Goal: Information Seeking & Learning: Learn about a topic

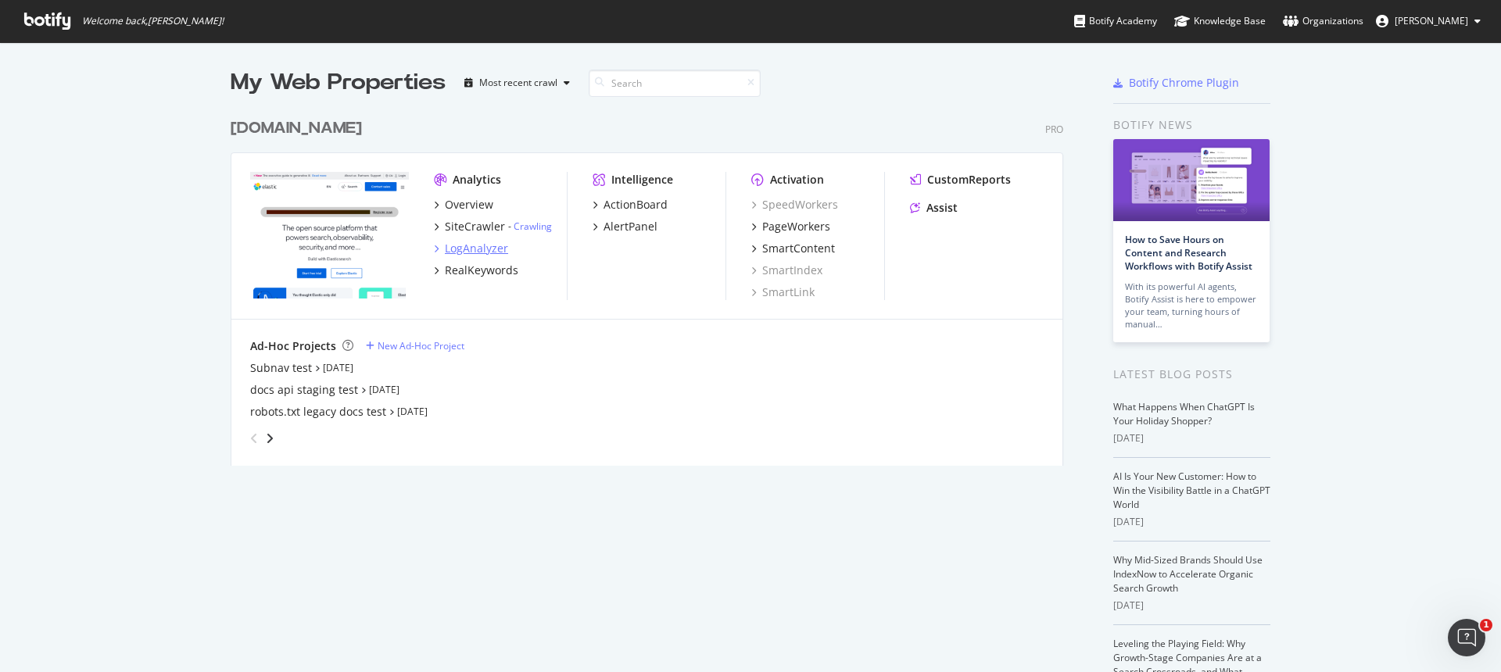
click at [467, 251] on div "LogAnalyzer" at bounding box center [476, 249] width 63 height 16
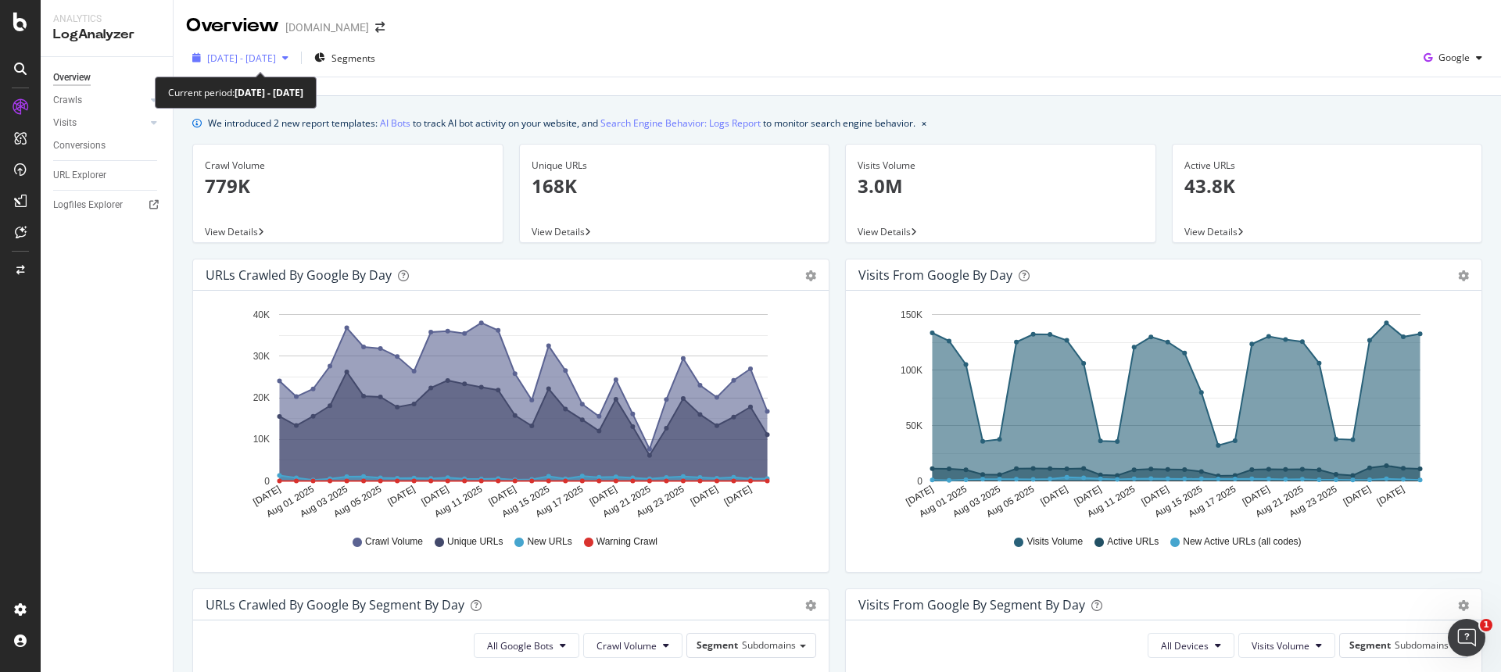
click at [276, 61] on span "[DATE] - [DATE]" at bounding box center [241, 58] width 69 height 13
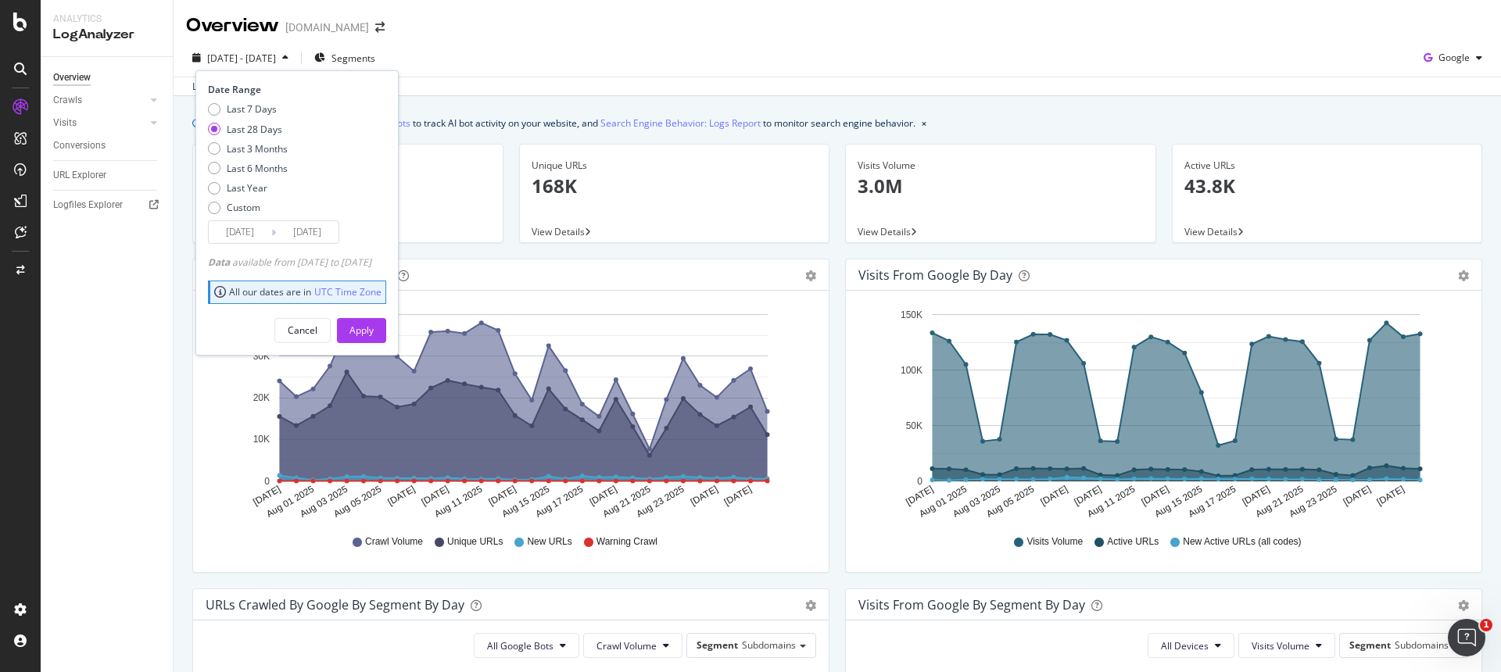
click at [546, 43] on div "[DATE] - [DATE] Segments Date Range Last 7 Days Last 28 Days Last 3 Months Last…" at bounding box center [837, 67] width 1327 height 57
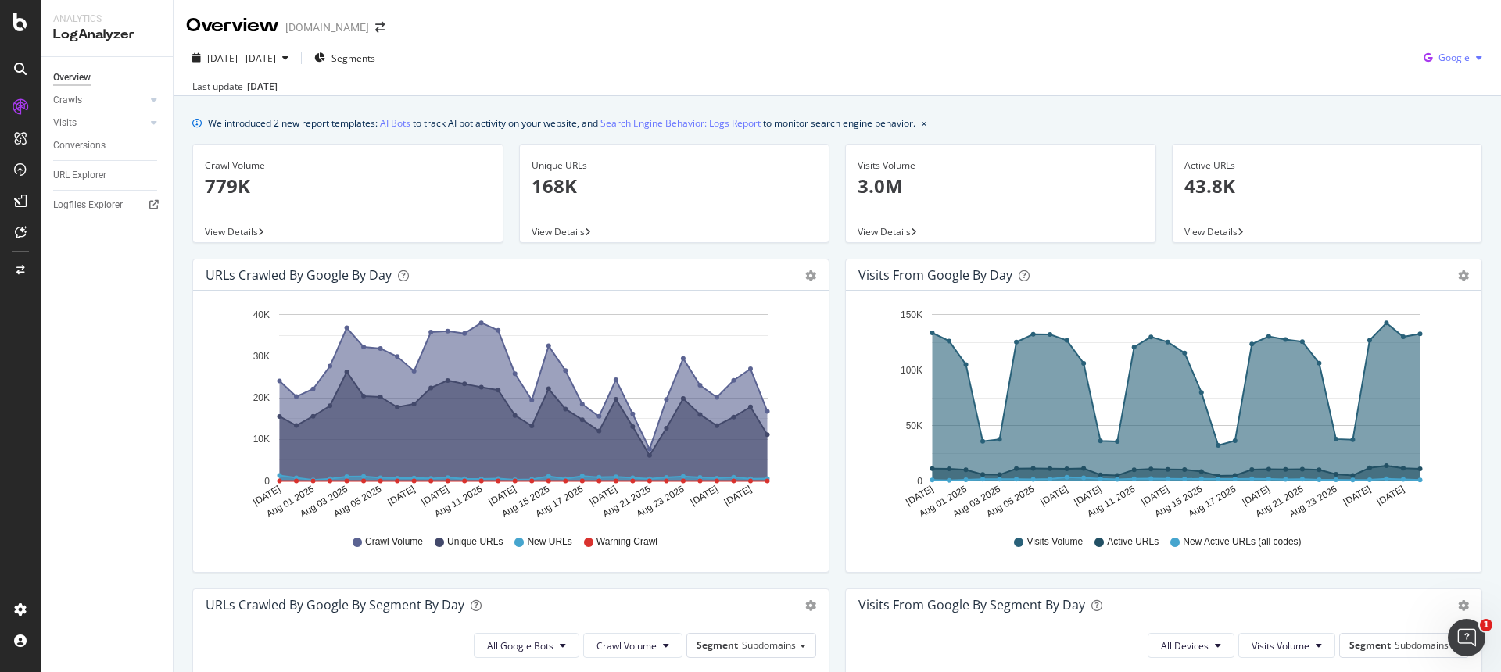
click at [1467, 60] on span "Google" at bounding box center [1454, 57] width 31 height 13
click at [1446, 144] on span "OpenAI" at bounding box center [1454, 147] width 58 height 14
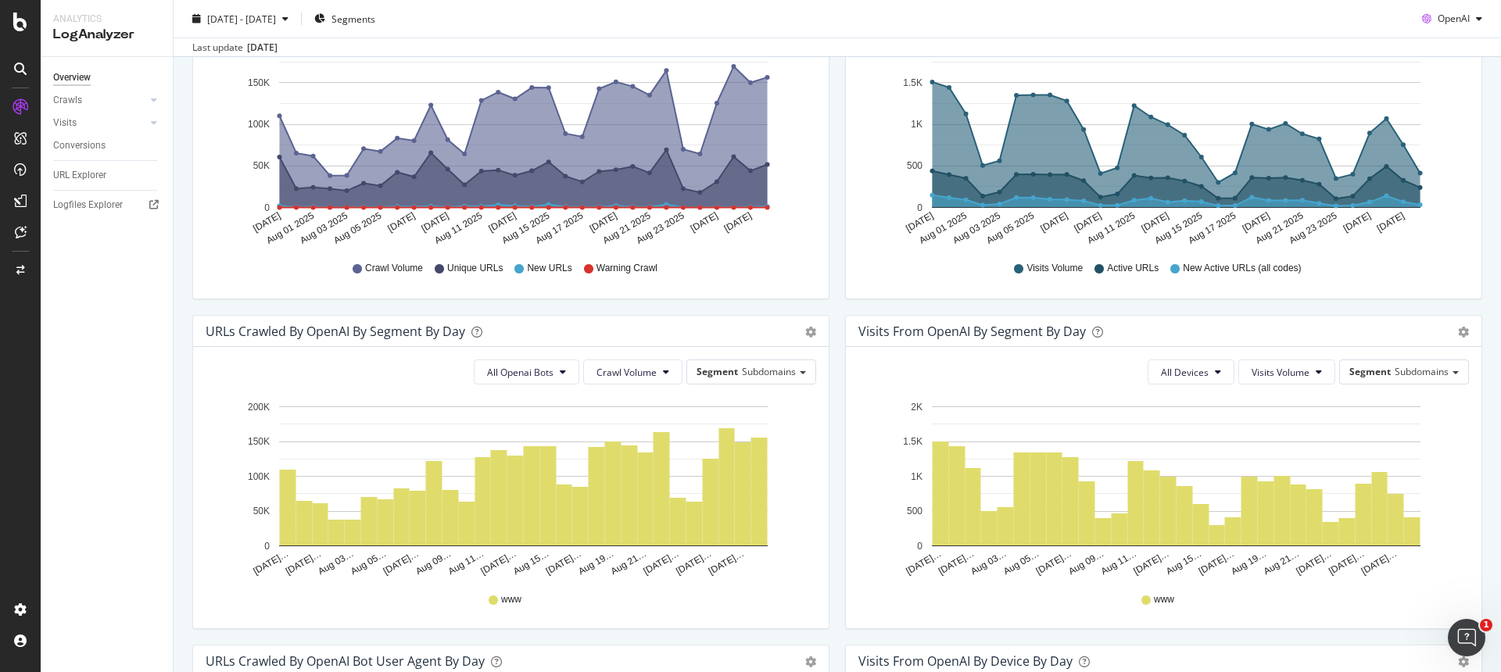
scroll to position [238, 0]
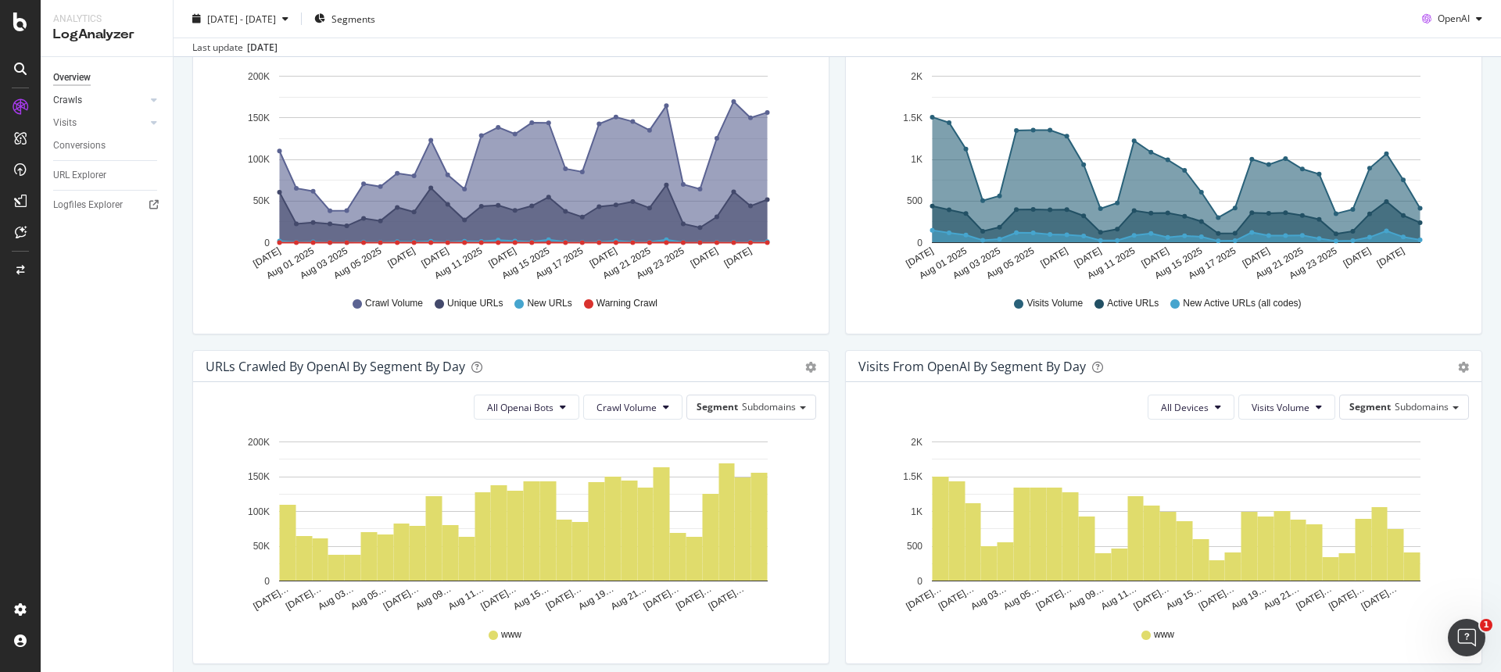
click at [84, 102] on link "Crawls" at bounding box center [99, 100] width 93 height 16
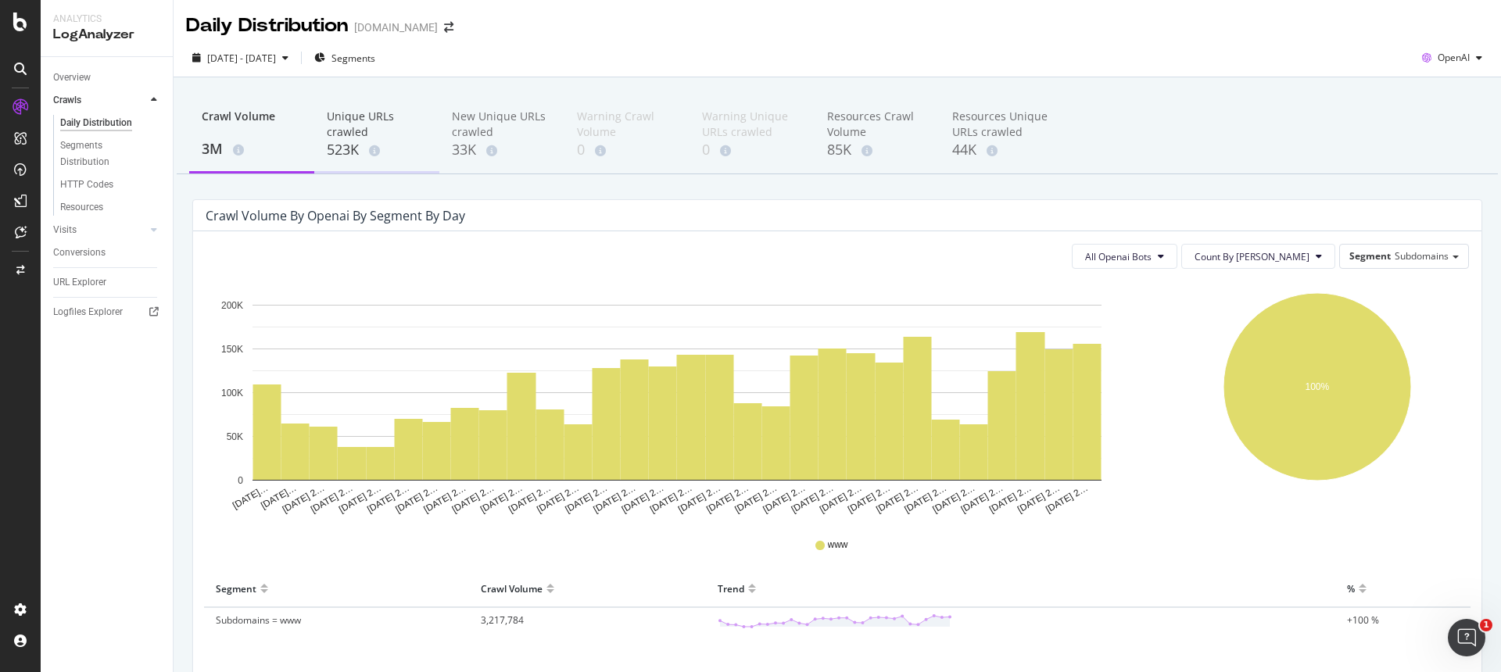
click at [366, 127] on div "Unique URLs crawled" at bounding box center [377, 124] width 100 height 31
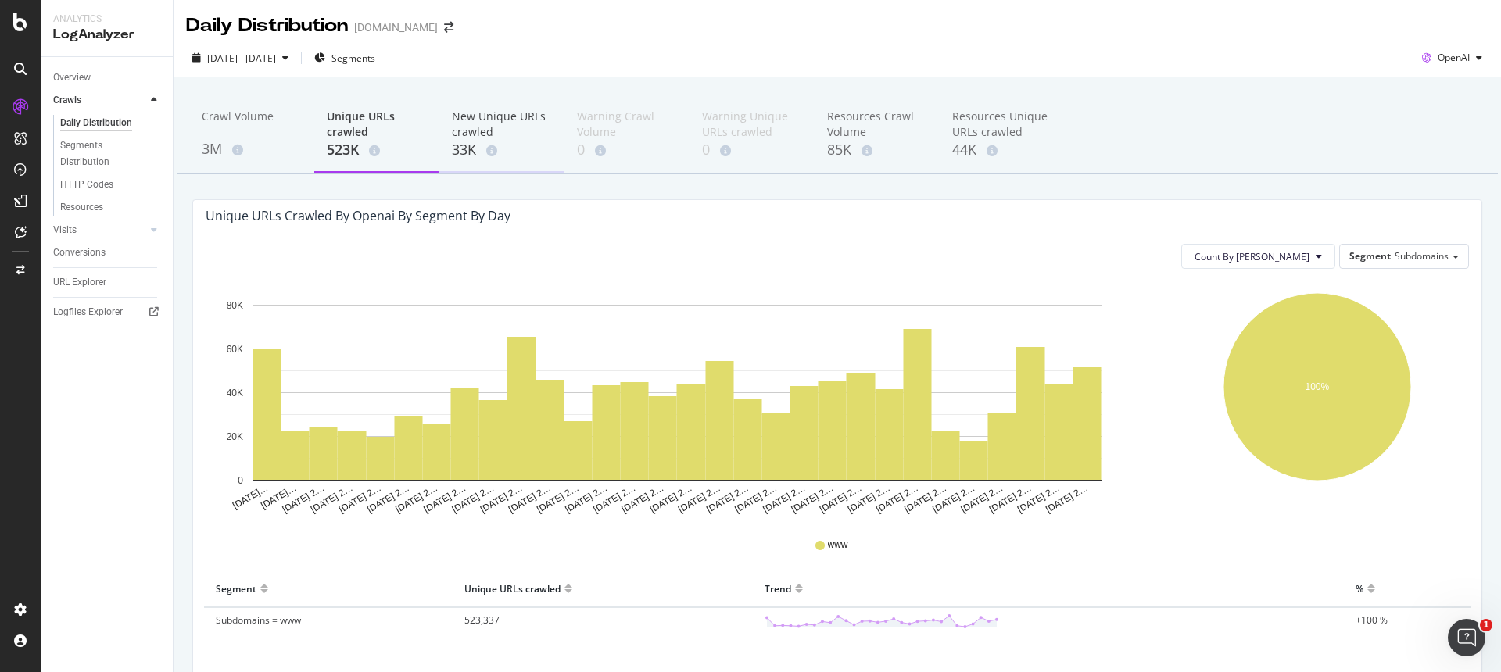
click at [462, 148] on div "33K" at bounding box center [502, 150] width 100 height 20
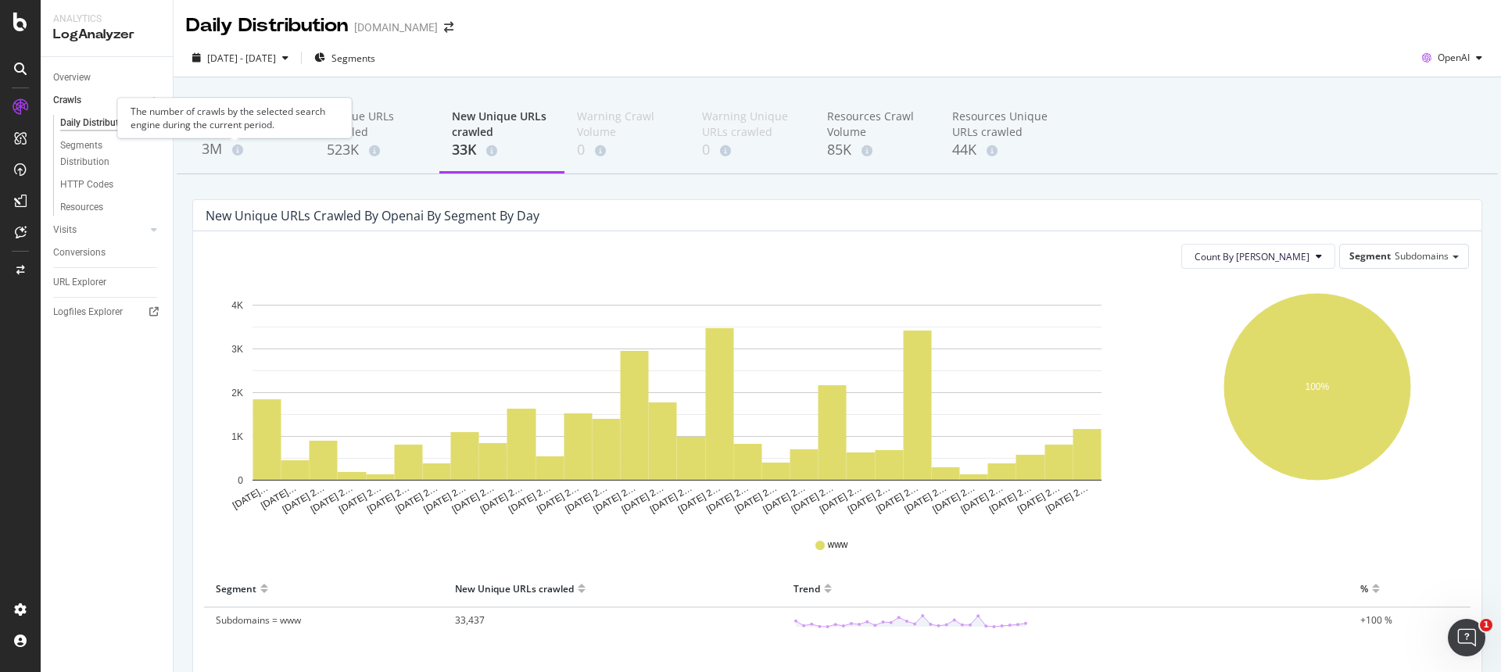
click at [174, 140] on div "Crawl Volume 3M Unique URLs crawled 523K New Unique URLs crawled 33K Warning Cr…" at bounding box center [837, 418] width 1327 height 683
click at [77, 77] on div "Overview" at bounding box center [72, 78] width 38 height 16
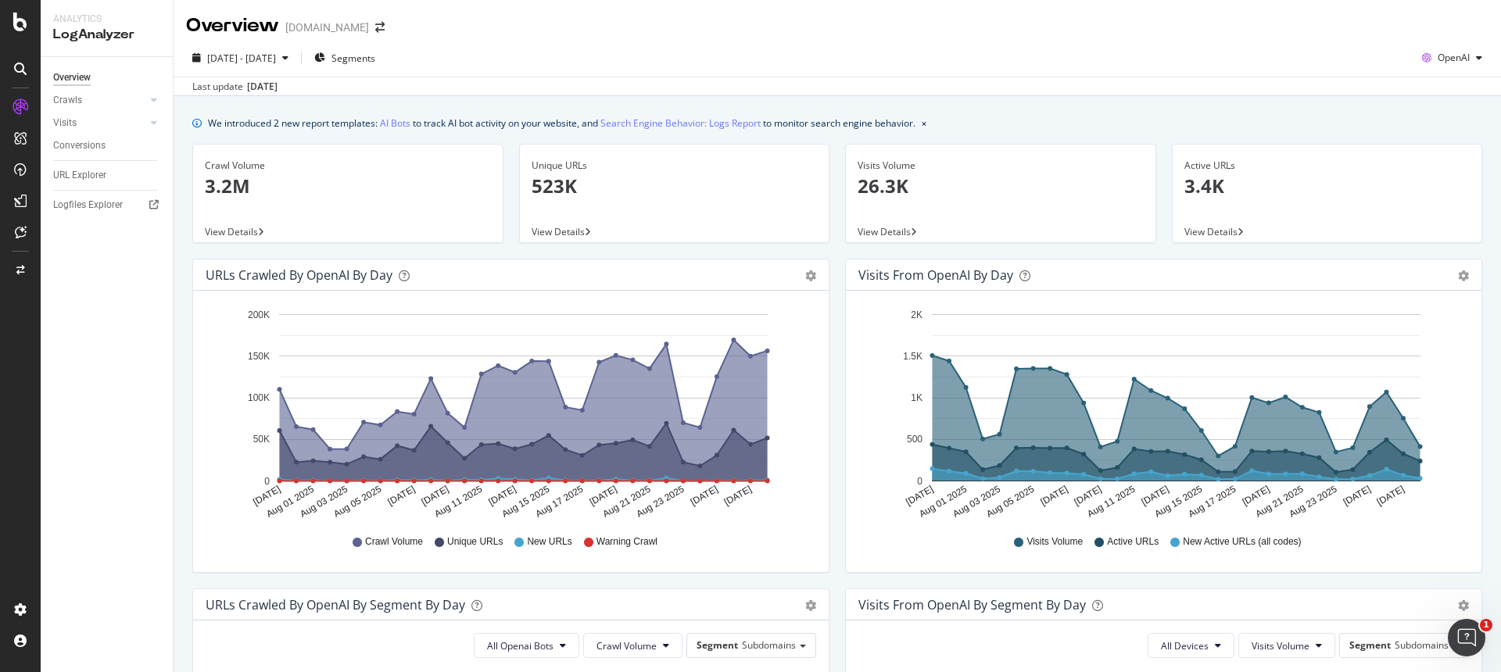
click at [537, 186] on p "523K" at bounding box center [675, 186] width 286 height 27
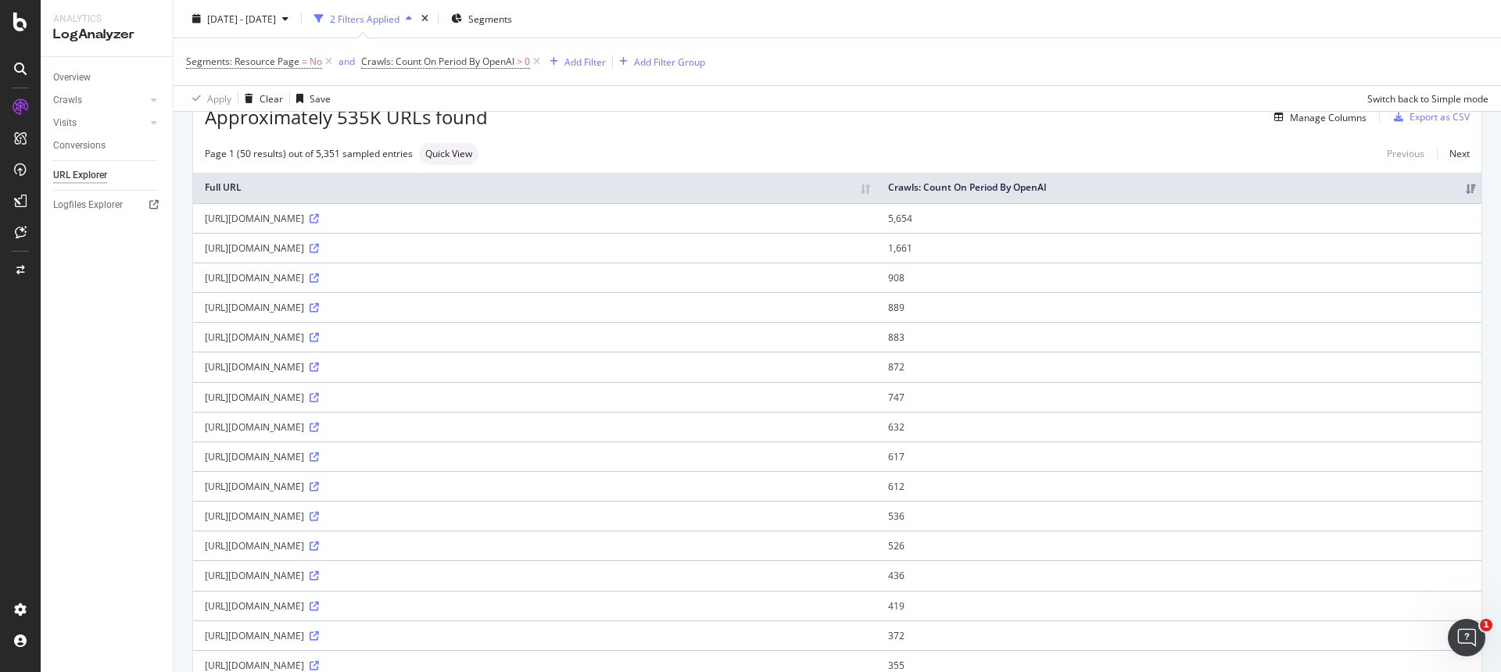
scroll to position [71, 0]
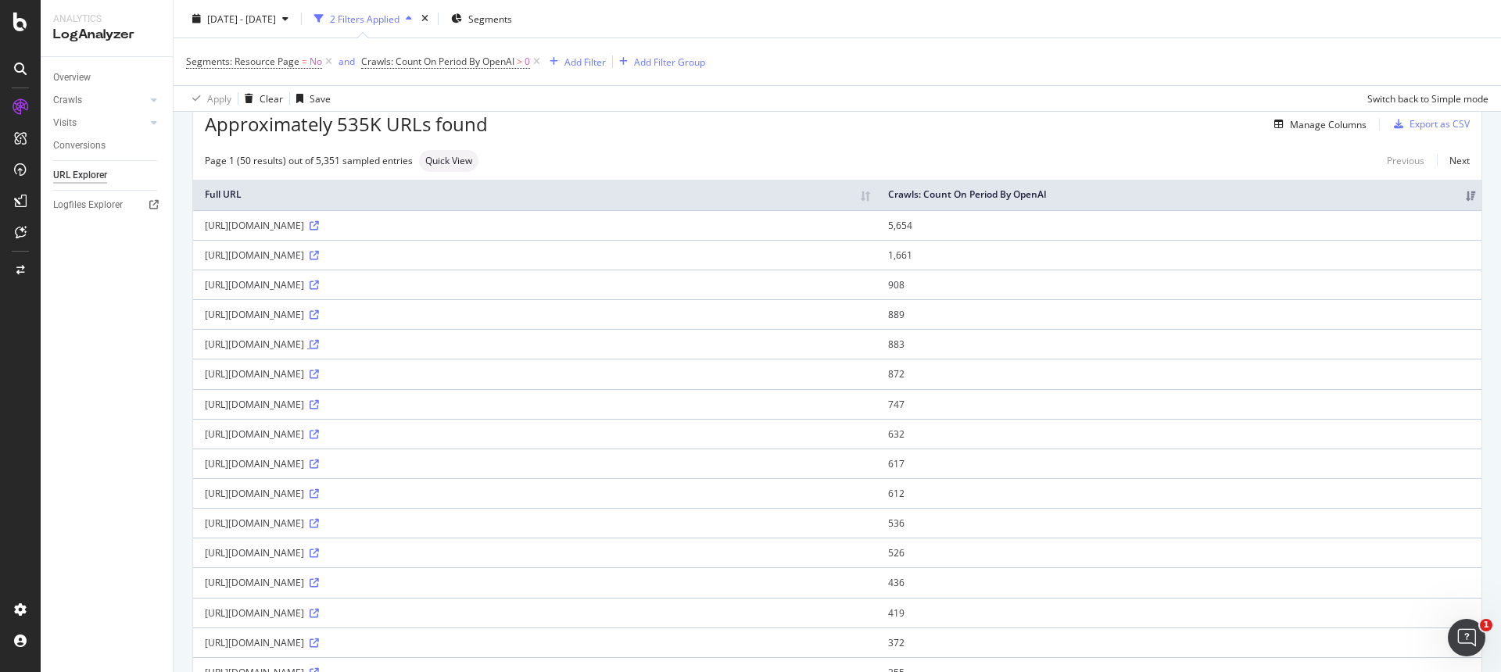
click at [319, 346] on icon at bounding box center [314, 344] width 9 height 9
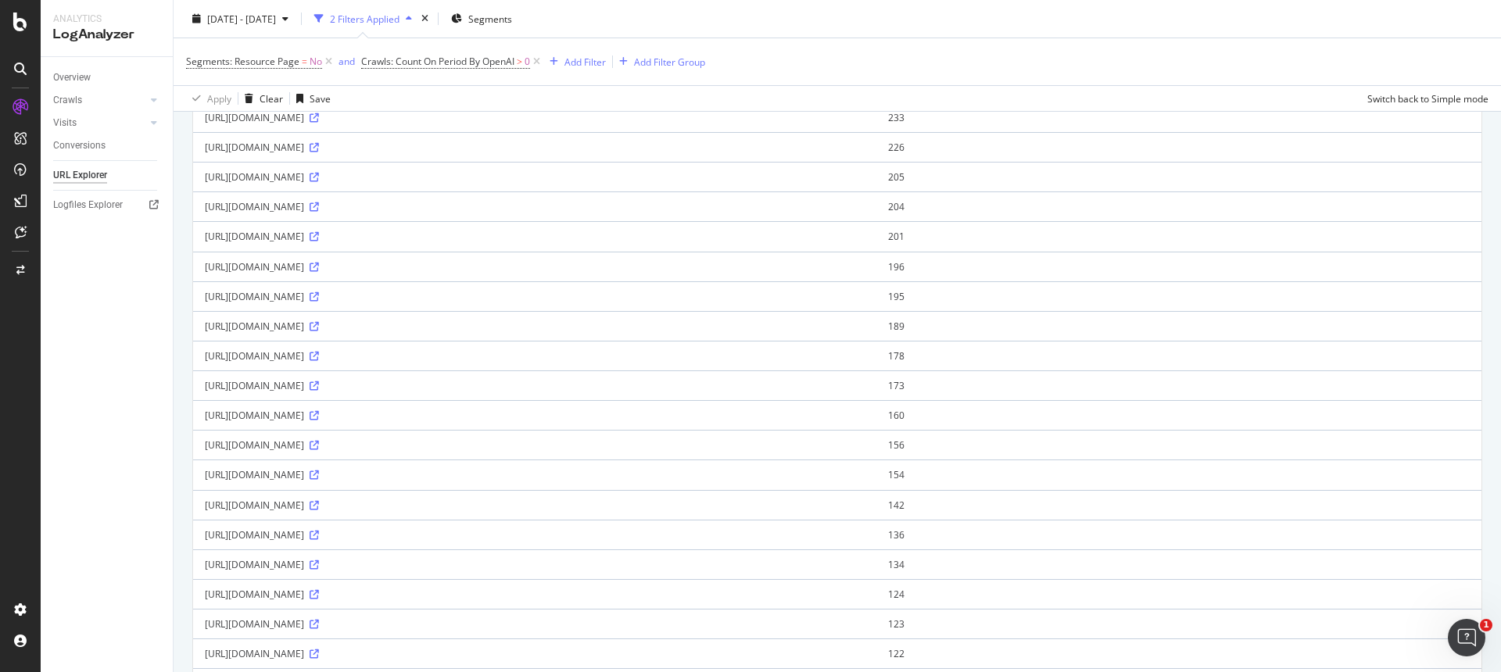
scroll to position [838, 0]
click at [319, 442] on icon at bounding box center [314, 442] width 9 height 9
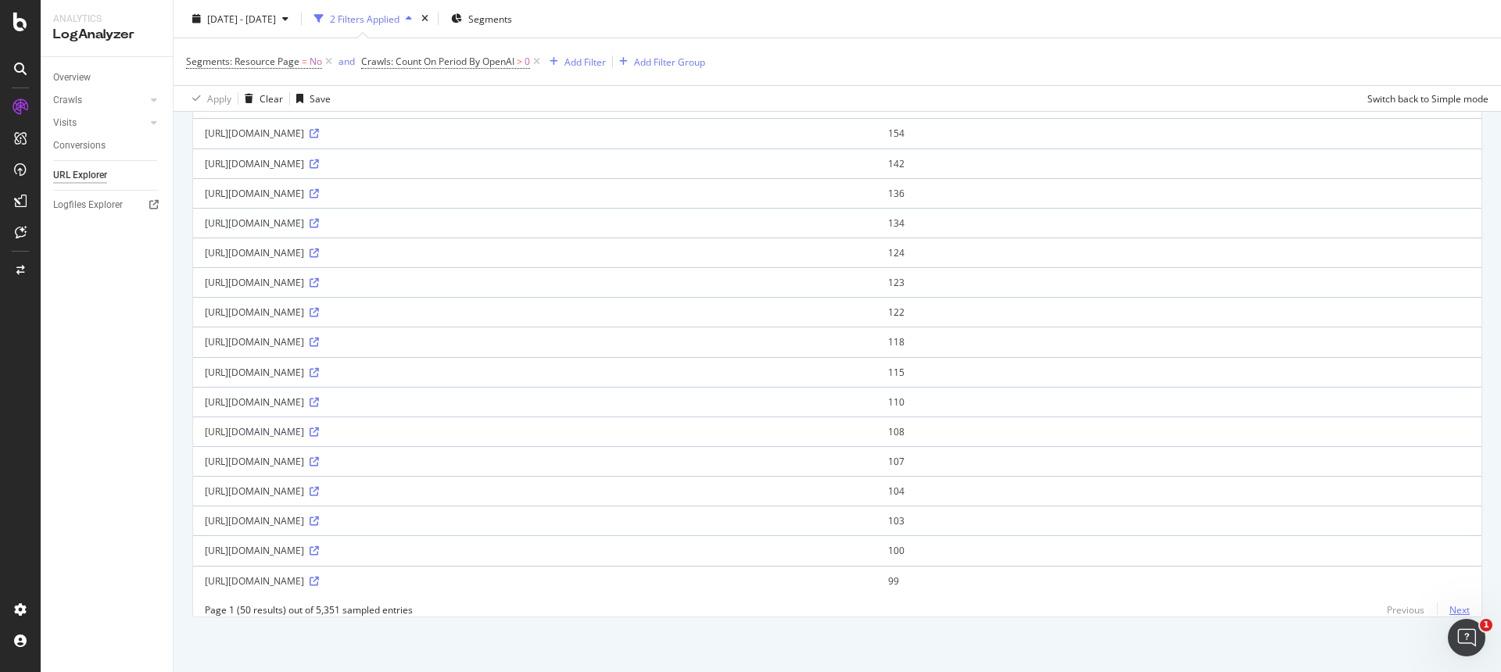
click at [1461, 609] on link "Next" at bounding box center [1453, 610] width 33 height 23
click at [1456, 607] on link "Next" at bounding box center [1453, 610] width 33 height 23
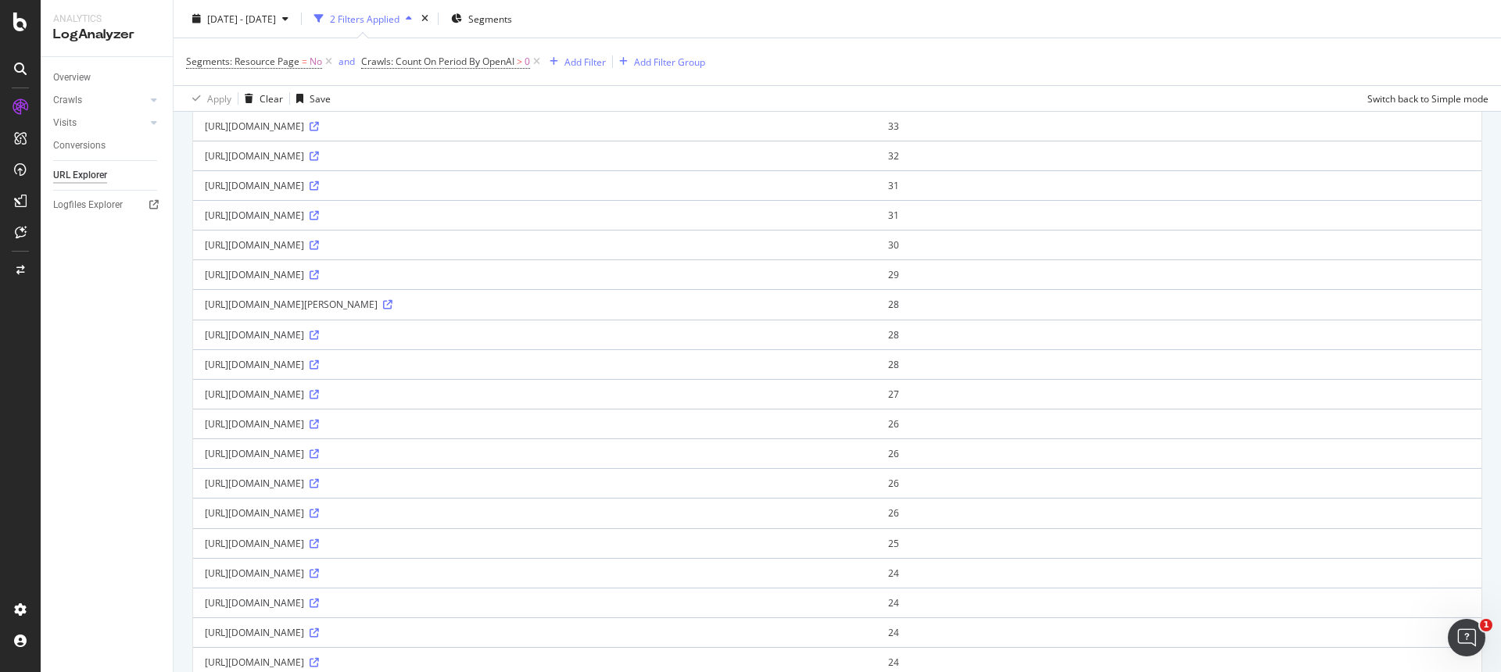
scroll to position [0, 0]
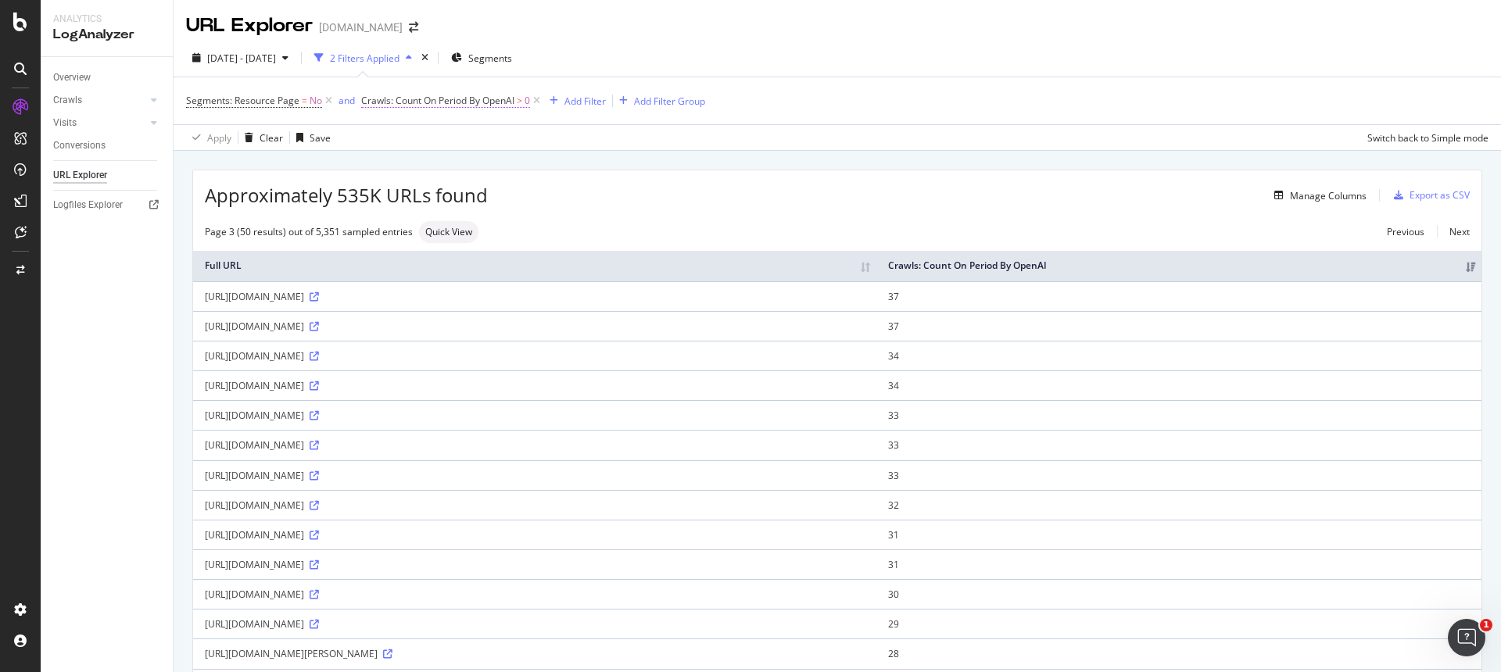
click at [471, 98] on span "Crawls: Count On Period By OpenAI" at bounding box center [437, 100] width 153 height 13
click at [593, 93] on div "Add Filter" at bounding box center [574, 100] width 63 height 17
click at [505, 97] on span "Crawls: Count On Period By OpenAI" at bounding box center [437, 100] width 153 height 13
click at [410, 142] on span "By OpenAI" at bounding box center [396, 137] width 45 height 13
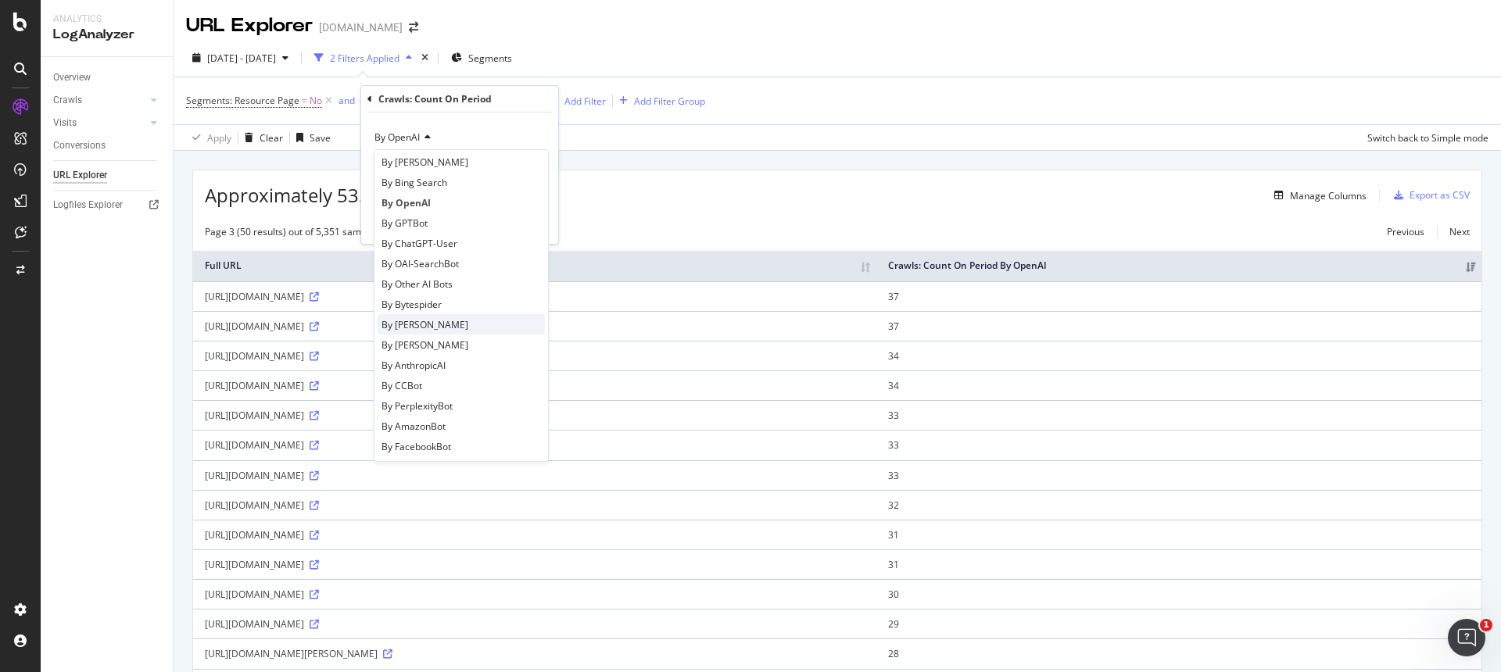
scroll to position [249, 0]
click at [448, 353] on div "By [PERSON_NAME]" at bounding box center [461, 348] width 167 height 20
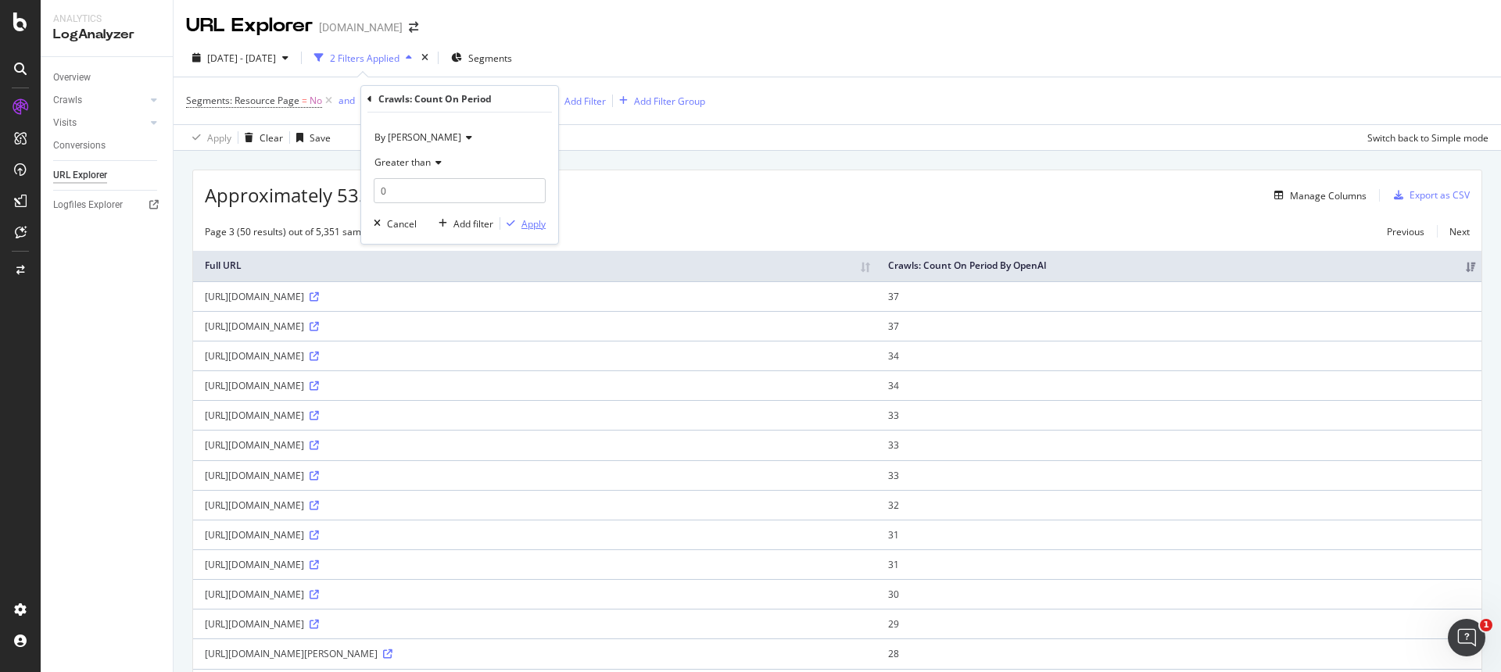
click at [537, 235] on div "By [PERSON_NAME] Greater than 0 Cancel Add filter Apply" at bounding box center [459, 178] width 197 height 131
click at [538, 228] on div "Apply" at bounding box center [533, 223] width 24 height 13
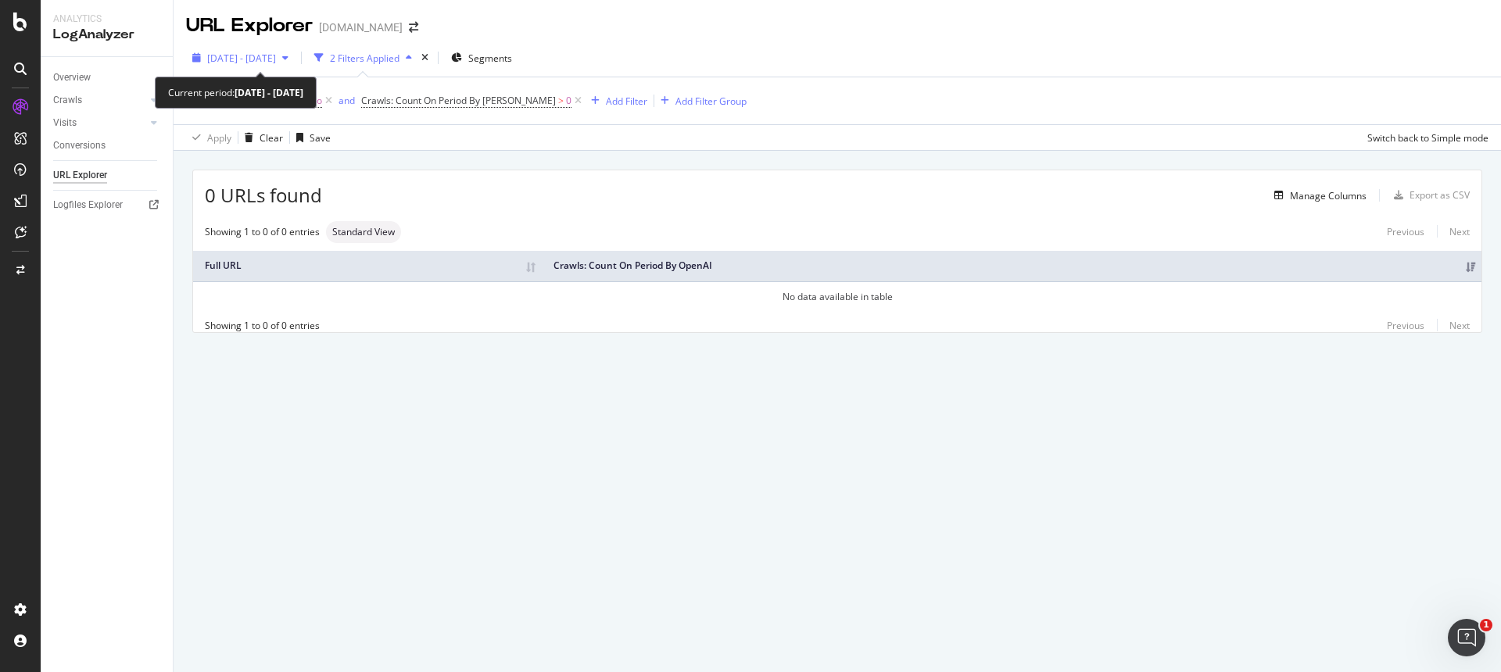
click at [220, 63] on span "[DATE] - [DATE]" at bounding box center [241, 58] width 69 height 13
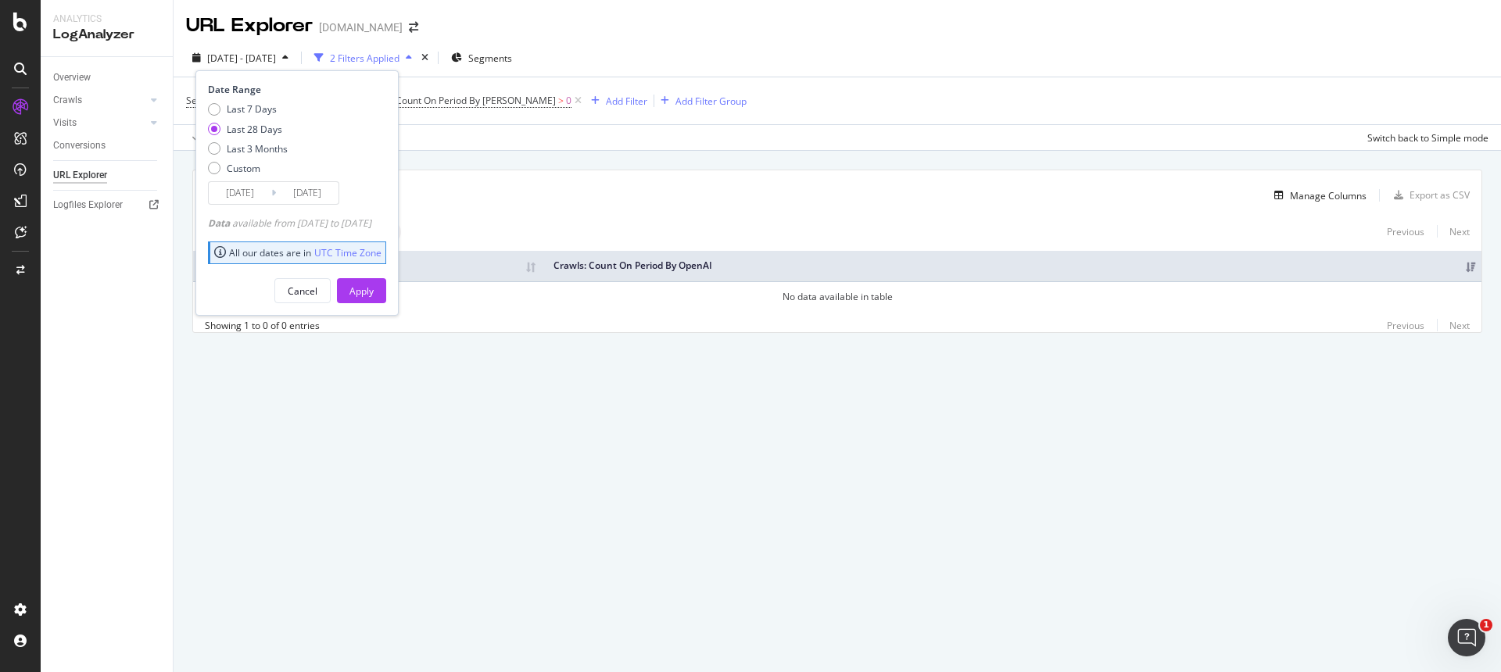
click at [718, 45] on div "[DATE] - [DATE] 2 Filters Applied Segments Date Range Last 7 Days Last 28 Days …" at bounding box center [837, 60] width 1327 height 31
